Goal: Information Seeking & Learning: Learn about a topic

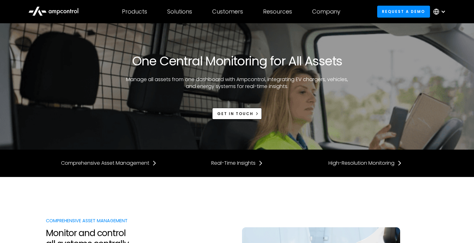
click at [68, 9] on icon at bounding box center [53, 10] width 50 height 15
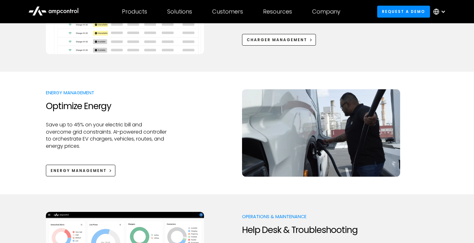
scroll to position [366, 0]
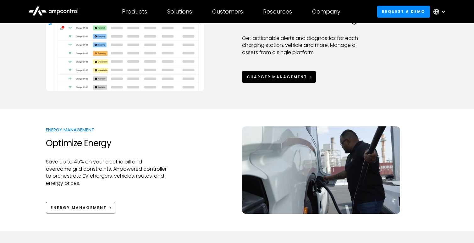
click at [295, 78] on div "Charger Management" at bounding box center [277, 77] width 60 height 6
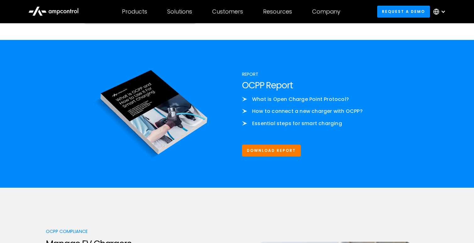
scroll to position [687, 0]
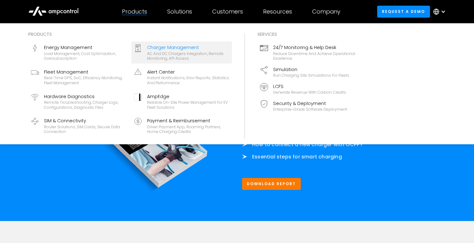
click at [195, 60] on div "AC and DC chargers integration, remote monitoring, API access" at bounding box center [188, 56] width 82 height 10
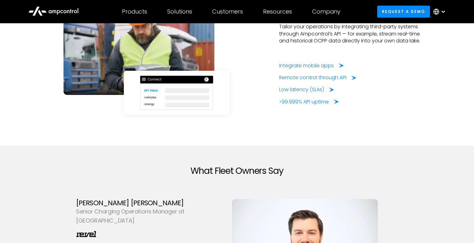
scroll to position [1555, 0]
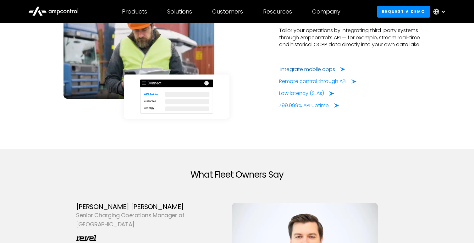
click at [314, 68] on div "Integrate mobile apps" at bounding box center [308, 69] width 55 height 7
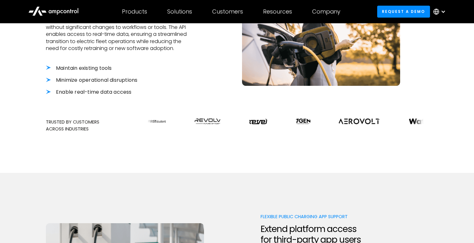
scroll to position [248, 0]
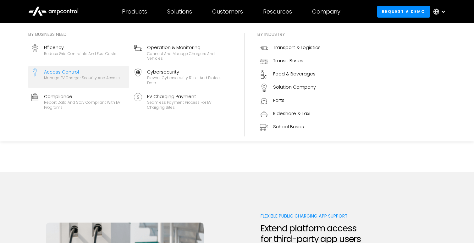
click at [105, 70] on div "Access Control" at bounding box center [82, 72] width 76 height 7
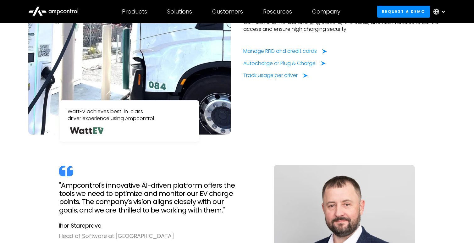
scroll to position [584, 0]
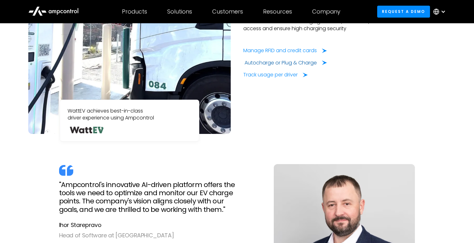
click at [281, 63] on div "Autocharge or Plug & Charge" at bounding box center [281, 62] width 72 height 7
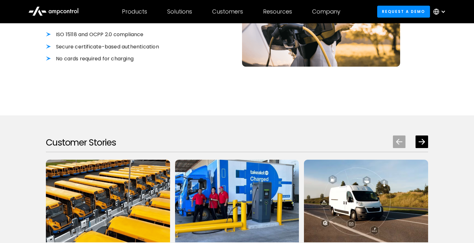
scroll to position [740, 0]
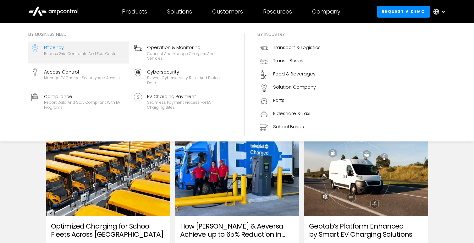
click at [107, 54] on div "Reduce grid contraints and fuel costs" at bounding box center [80, 53] width 72 height 5
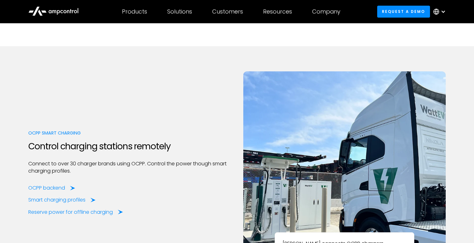
scroll to position [1686, 0]
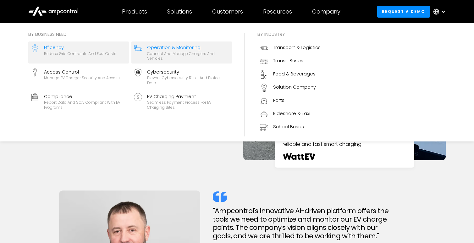
click at [204, 61] on div "Connect and manage chargers and vehicles" at bounding box center [188, 56] width 82 height 10
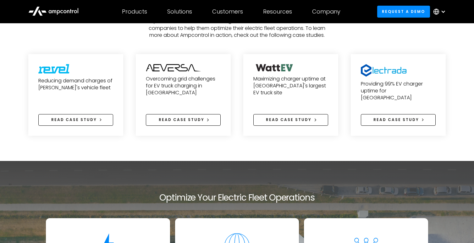
scroll to position [2213, 0]
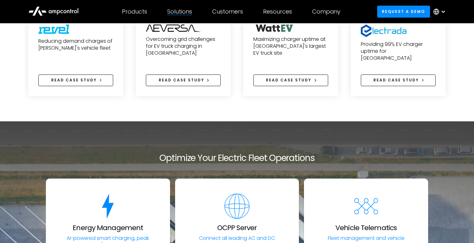
click at [185, 18] on div "Solutions By business need Efficency Reduce grid contraints and fuel costs Oper…" at bounding box center [179, 12] width 45 height 22
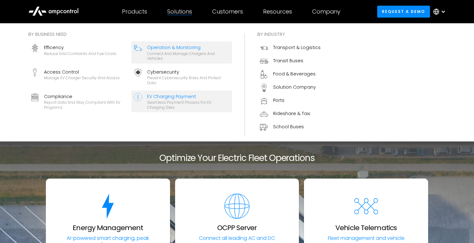
click at [182, 99] on div "EV Charging Payment" at bounding box center [188, 96] width 82 height 7
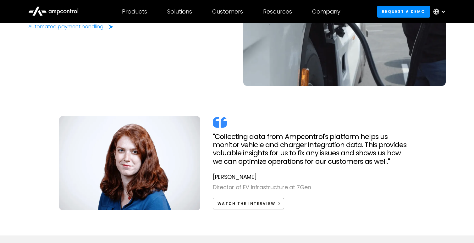
scroll to position [1415, 0]
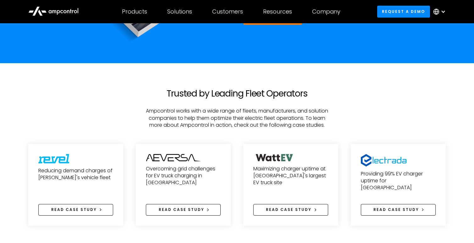
scroll to position [1965, 0]
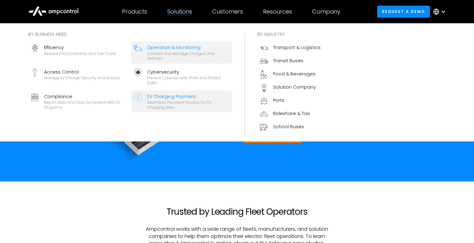
click at [171, 105] on div "Seamless Payment Process for EV Charging Sites" at bounding box center [188, 105] width 82 height 10
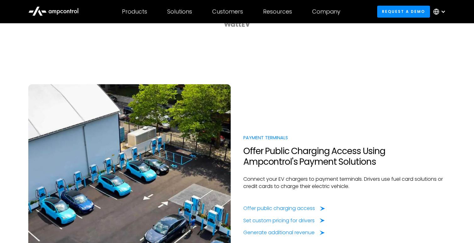
scroll to position [398, 0]
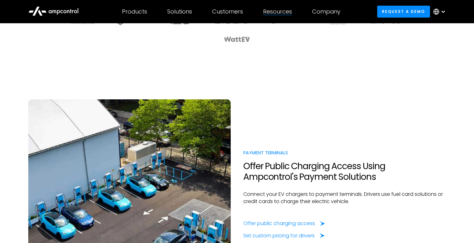
click at [274, 19] on div "Resources Customer success Blog Webinars Reports Product guides API Documentati…" at bounding box center [277, 12] width 49 height 22
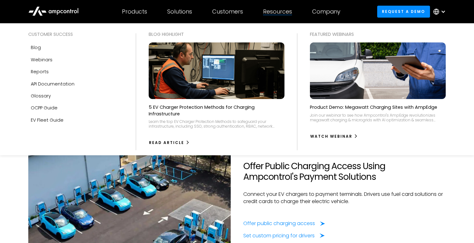
click at [275, 14] on div "Resources" at bounding box center [277, 11] width 29 height 7
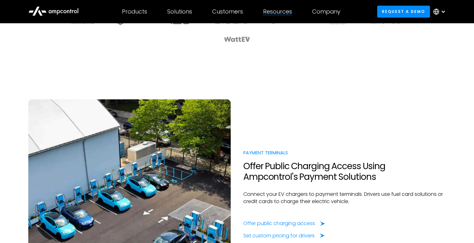
click at [275, 14] on div "Resources" at bounding box center [277, 11] width 29 height 7
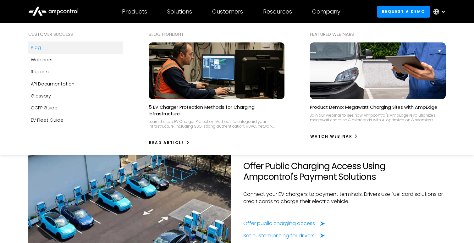
click at [104, 53] on link "Blog" at bounding box center [75, 48] width 95 height 12
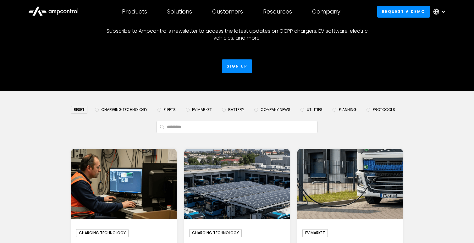
scroll to position [39, 0]
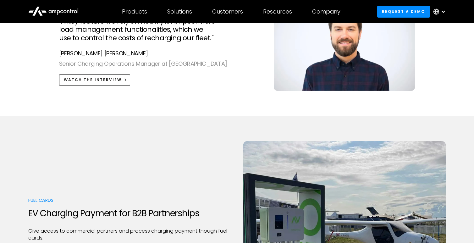
scroll to position [737, 0]
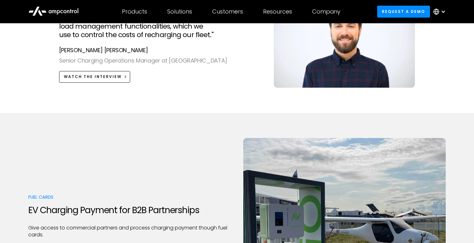
click at [47, 56] on div ""A key feature we rely on heavily is Ampcontrol’s load management functionaliti…" at bounding box center [237, 46] width 430 height 107
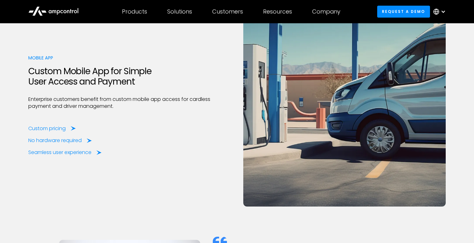
scroll to position [1640, 0]
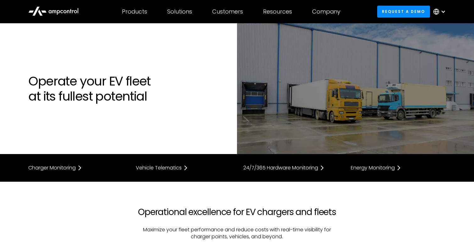
scroll to position [1965, 0]
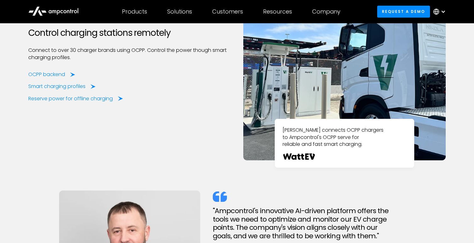
scroll to position [1686, 0]
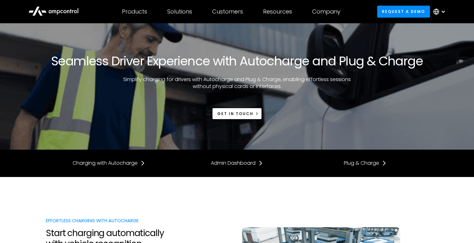
scroll to position [740, 0]
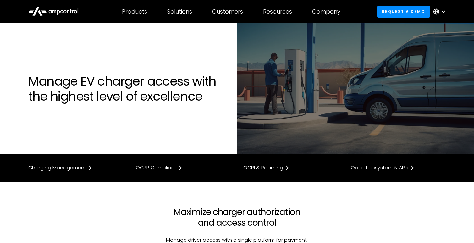
scroll to position [584, 0]
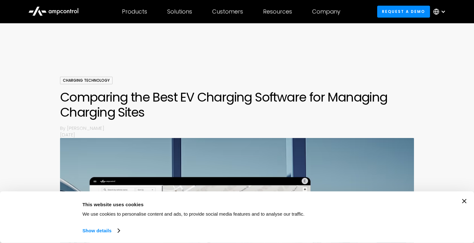
scroll to position [406, 0]
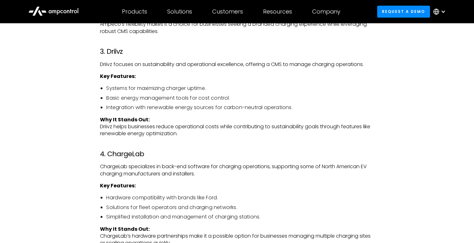
scroll to position [1095, 0]
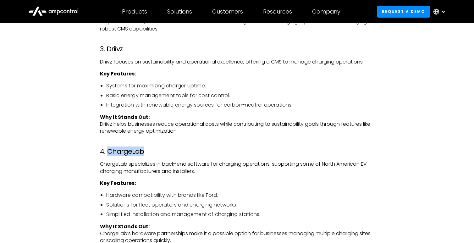
drag, startPoint x: 152, startPoint y: 151, endPoint x: 108, endPoint y: 150, distance: 44.4
click at [108, 150] on h3 "4. ChargeLab" at bounding box center [237, 152] width 274 height 8
copy h3 "ChargeLab"
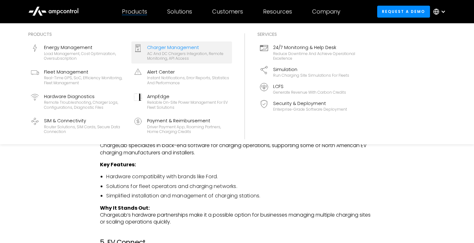
scroll to position [1112, 0]
